Goal: Information Seeking & Learning: Learn about a topic

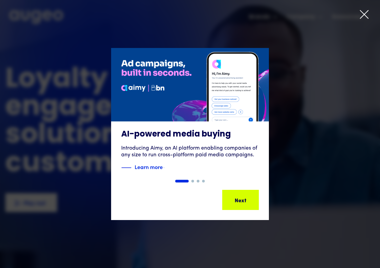
click at [361, 13] on icon at bounding box center [364, 14] width 10 height 10
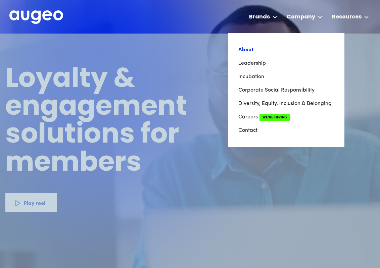
click at [250, 51] on link "About" at bounding box center [286, 49] width 96 height 13
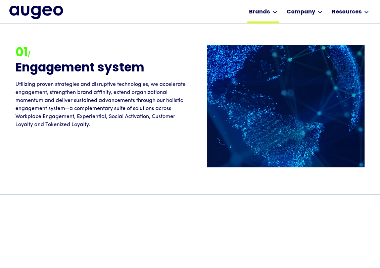
scroll to position [574, 0]
